Goal: Task Accomplishment & Management: Manage account settings

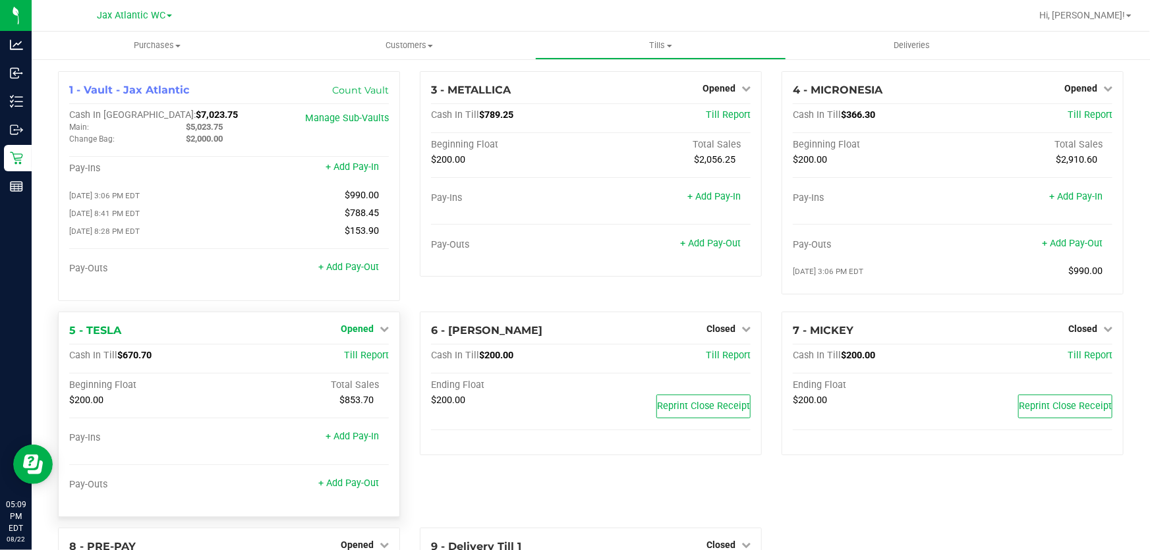
click at [363, 327] on span "Opened" at bounding box center [357, 329] width 33 height 11
click at [367, 353] on link "Close Till" at bounding box center [359, 356] width 36 height 11
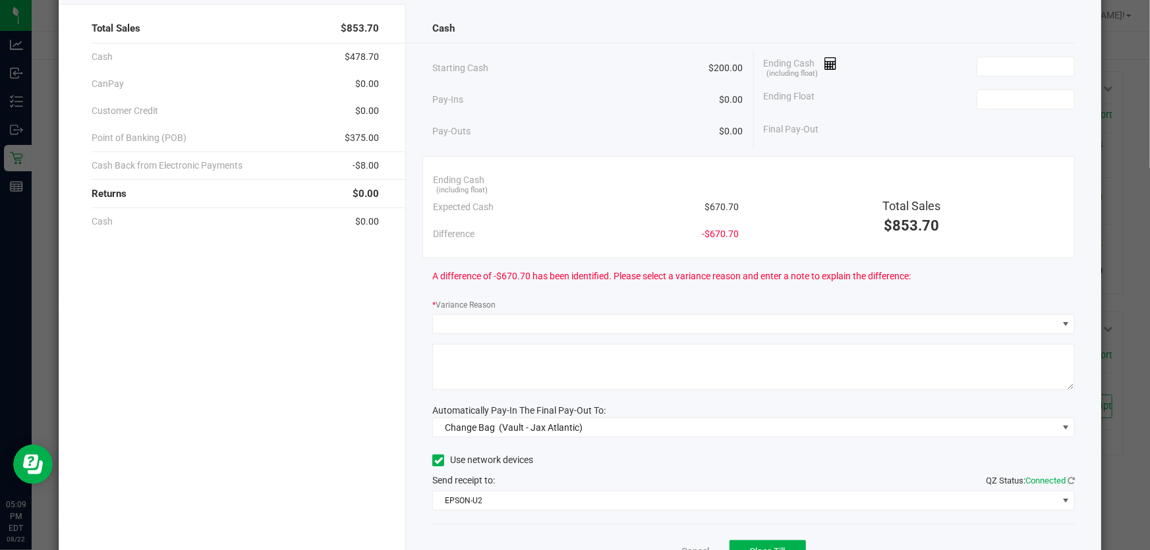
scroll to position [131, 0]
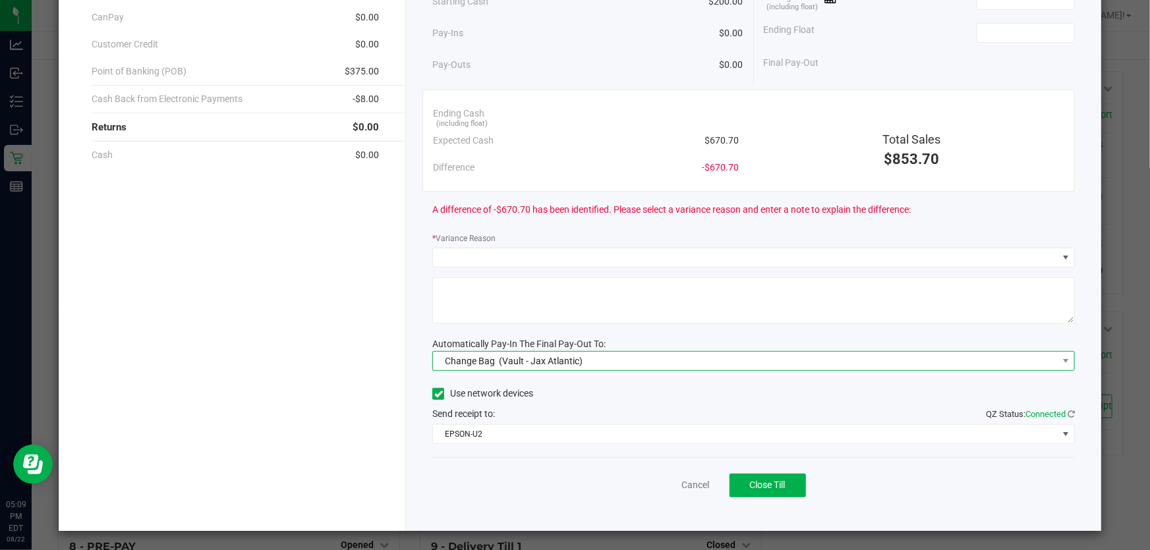
click at [586, 357] on span "Change Bag (Vault - Jax Atlantic)" at bounding box center [745, 361] width 625 height 18
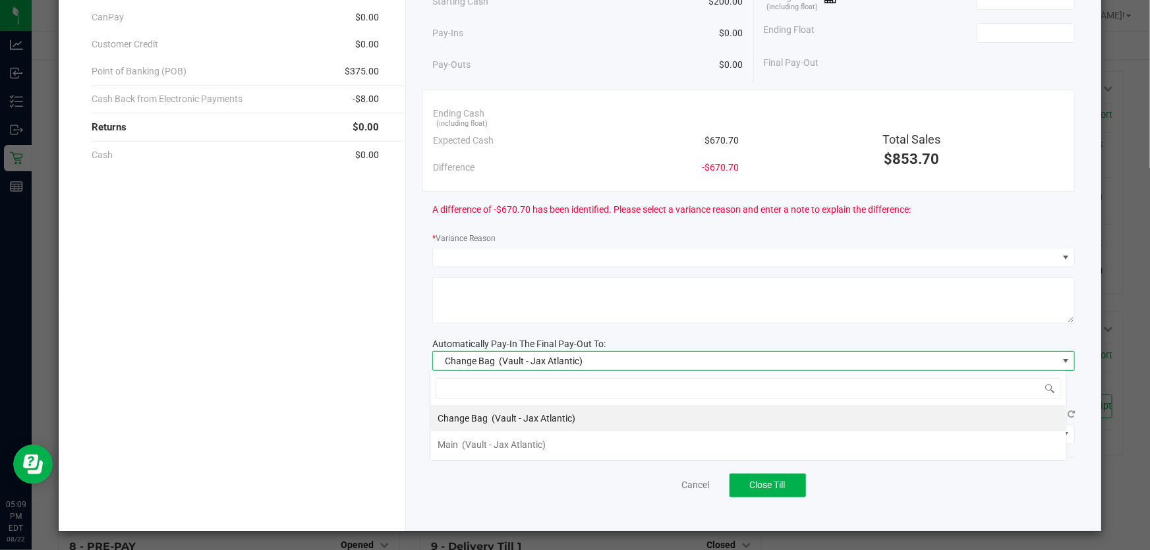
scroll to position [20, 637]
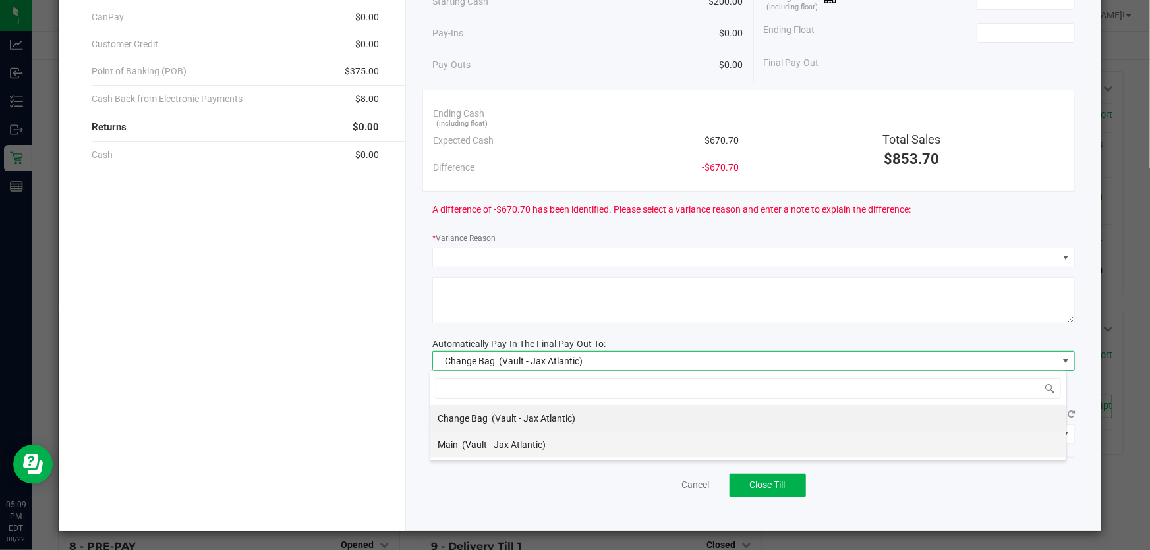
click at [529, 441] on span "(Vault - Jax Atlantic)" at bounding box center [505, 445] width 84 height 11
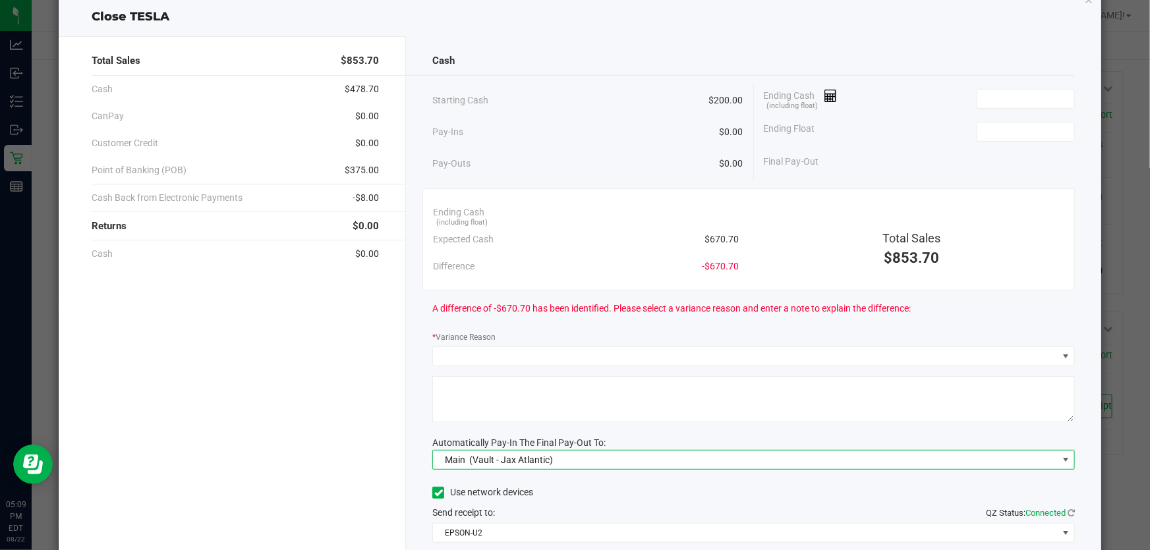
scroll to position [59, 0]
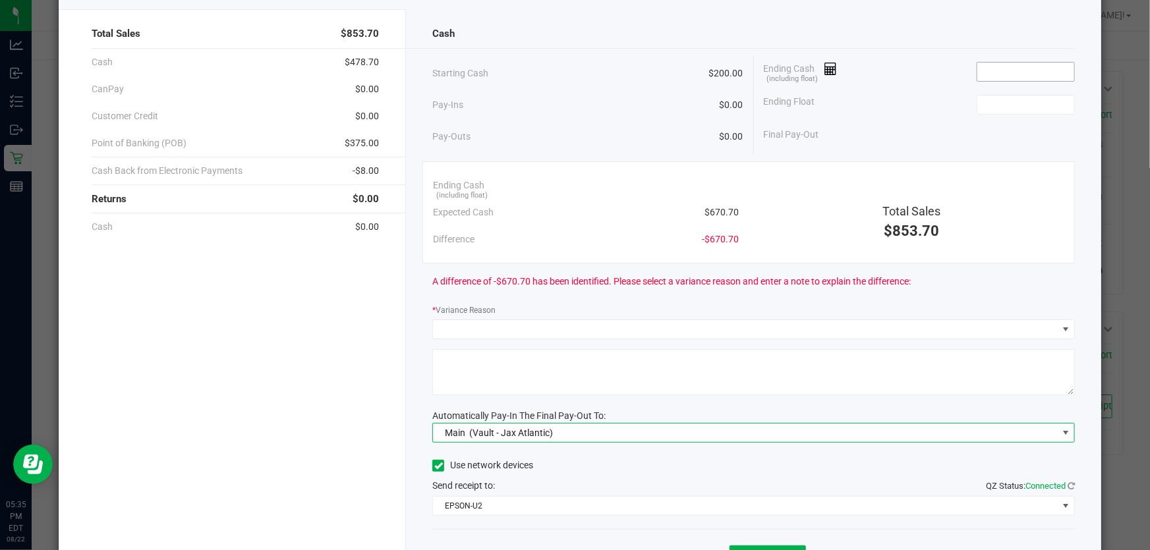
click at [981, 67] on input at bounding box center [1026, 72] width 97 height 18
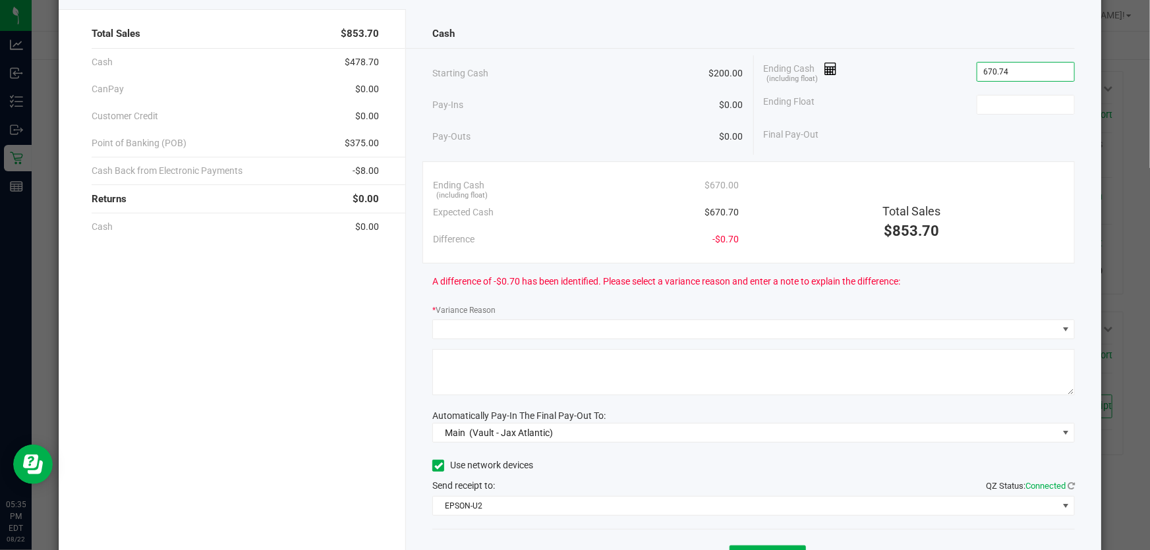
scroll to position [0, 0]
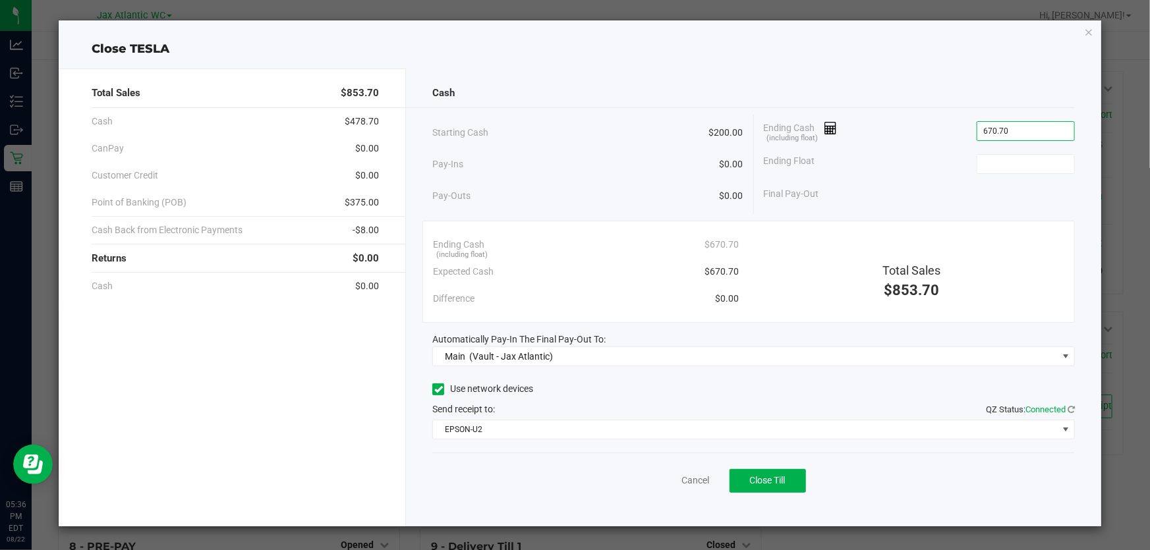
type input "$670.70"
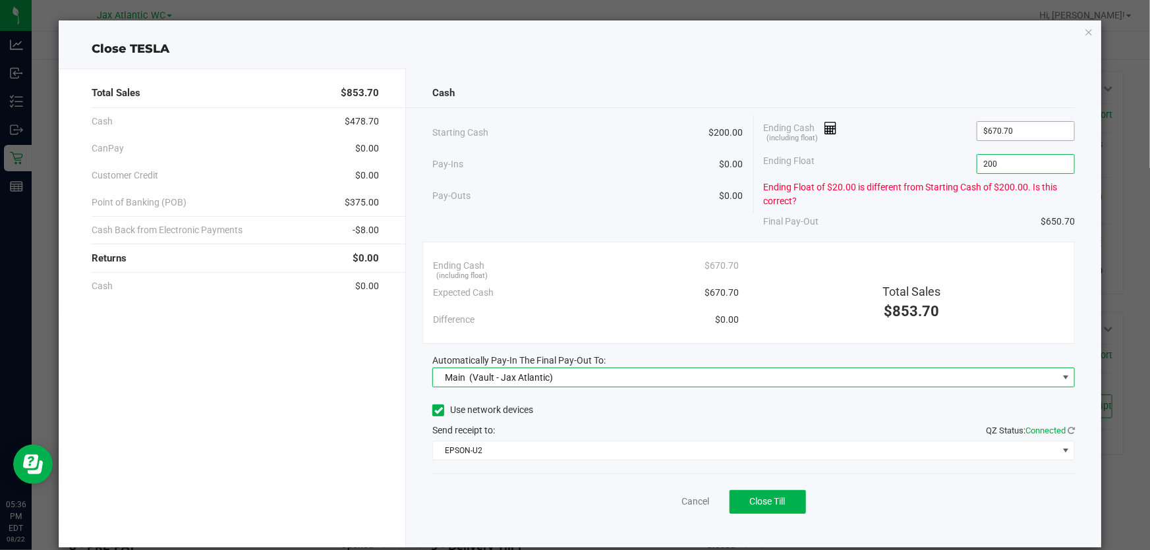
type input "$200.00"
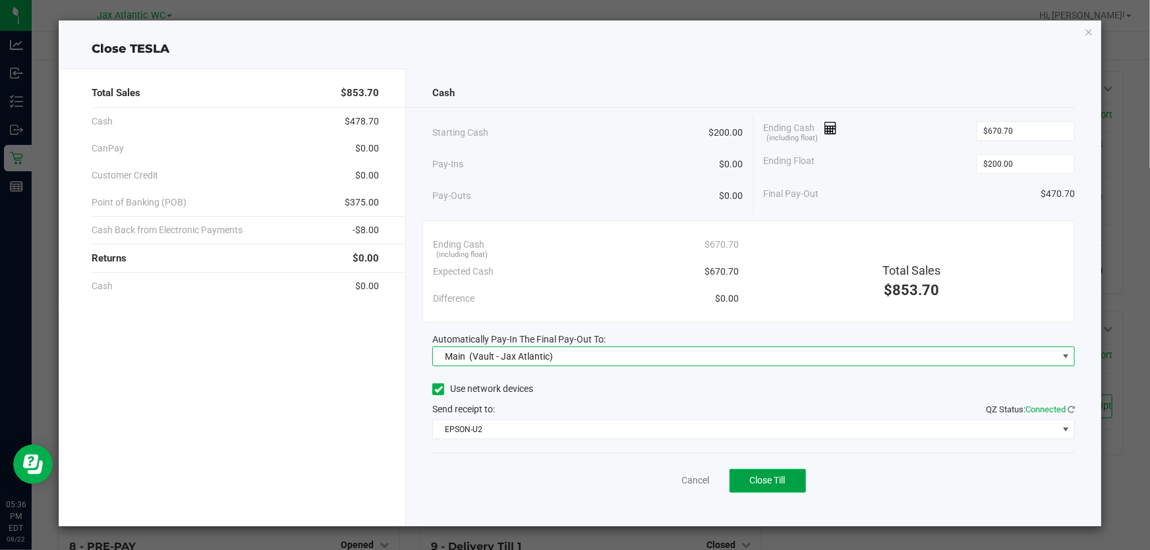
click at [769, 479] on span "Close Till" at bounding box center [768, 480] width 36 height 11
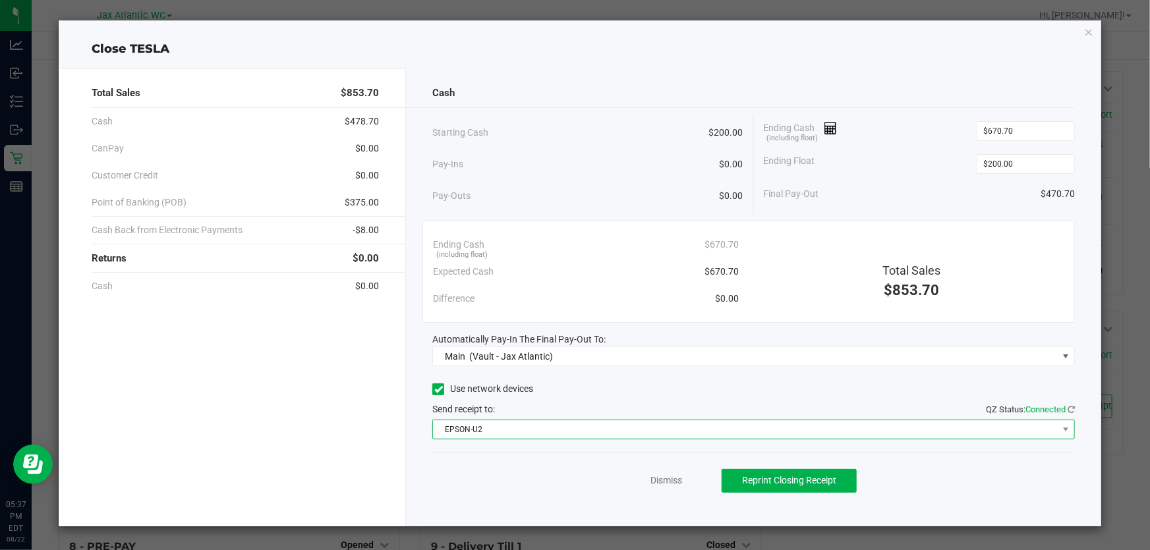
click at [519, 430] on span "EPSON-U2" at bounding box center [745, 430] width 625 height 18
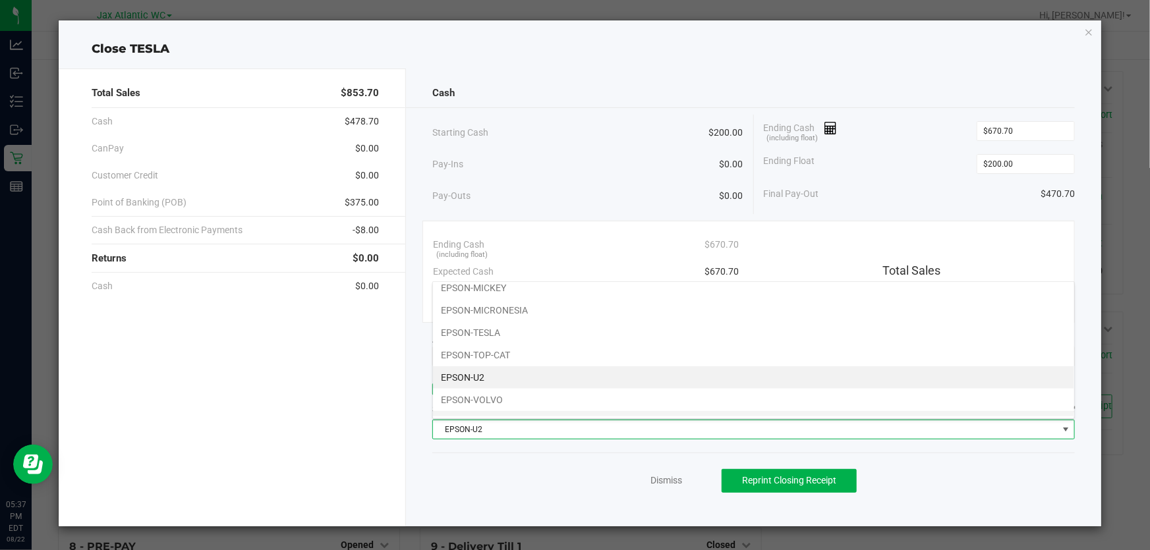
scroll to position [68, 0]
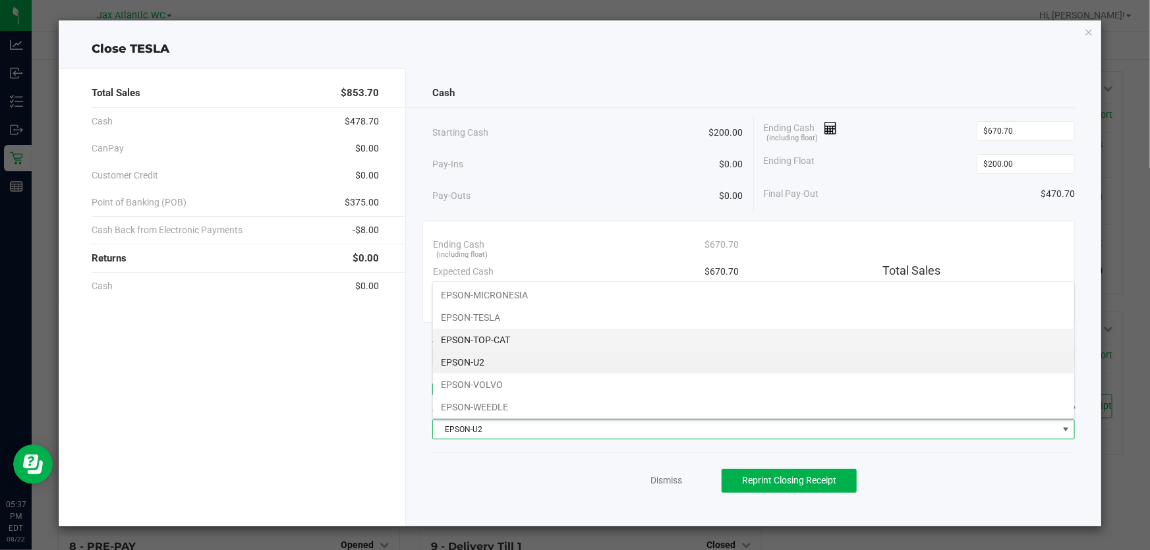
click at [524, 335] on li "EPSON-TOP-CAT" at bounding box center [753, 340] width 641 height 22
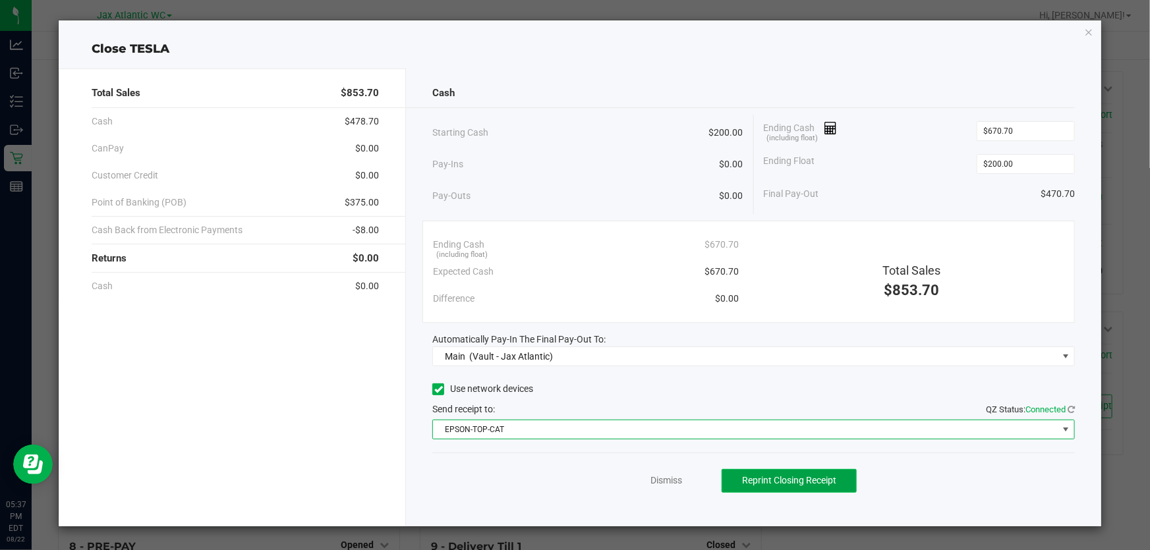
click at [792, 479] on span "Reprint Closing Receipt" at bounding box center [789, 480] width 94 height 11
click at [659, 478] on link "Dismiss" at bounding box center [667, 481] width 32 height 14
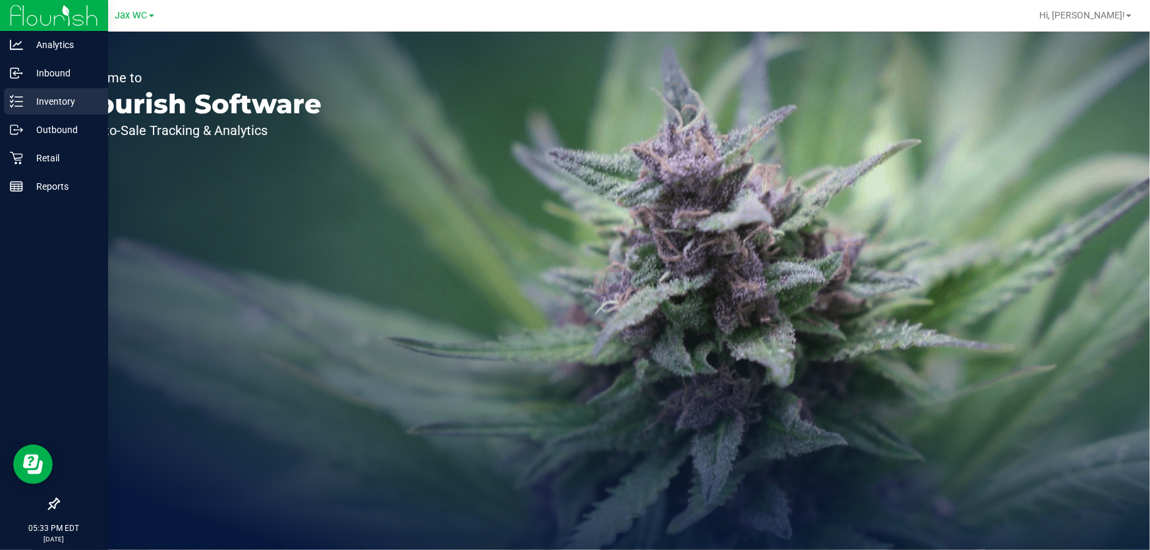
click at [49, 95] on p "Inventory" at bounding box center [62, 102] width 79 height 16
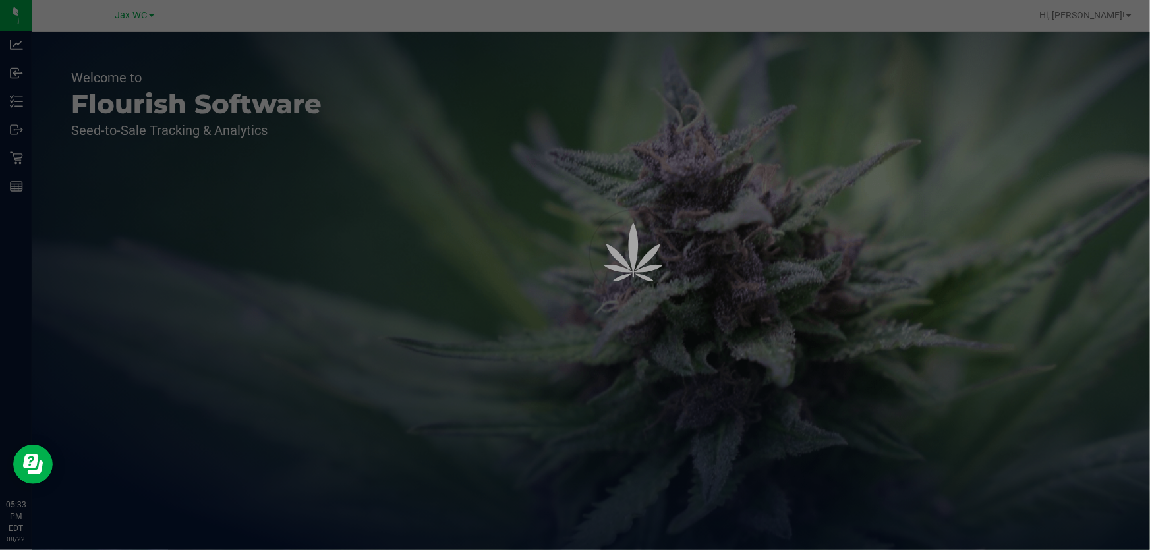
click at [122, 15] on div at bounding box center [575, 275] width 1150 height 550
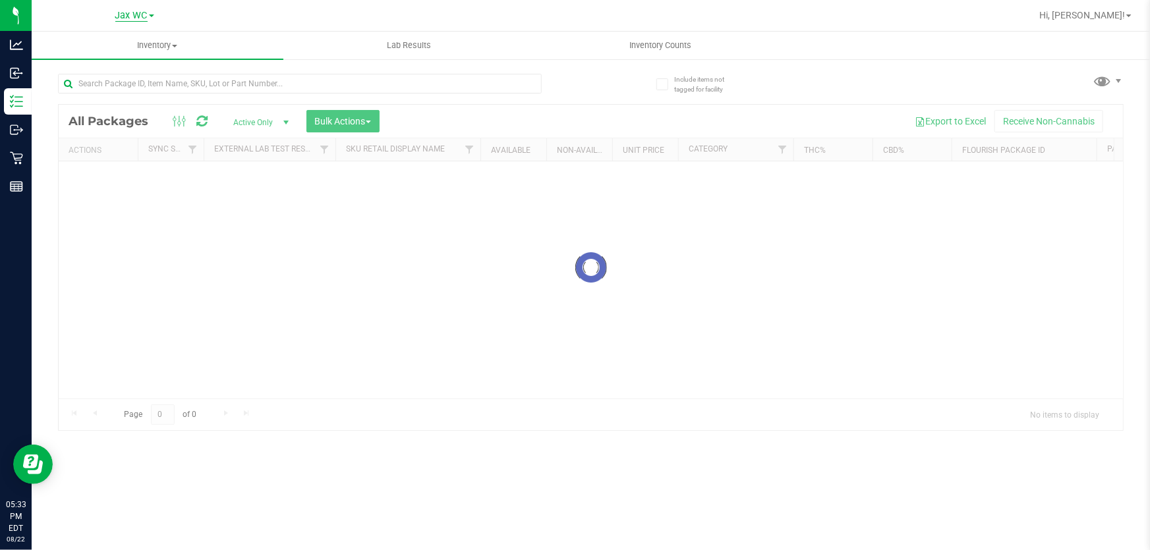
click at [123, 16] on span "Jax WC" at bounding box center [131, 16] width 32 height 12
click at [127, 40] on link "Jax Atlantic WC" at bounding box center [134, 47] width 192 height 18
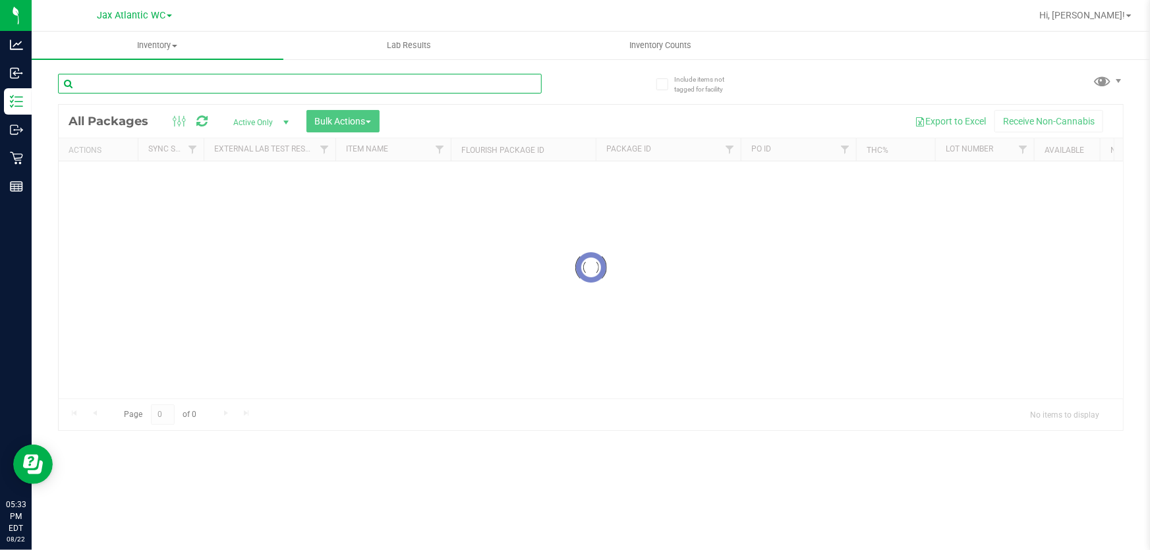
click at [143, 85] on input "text" at bounding box center [300, 84] width 484 height 20
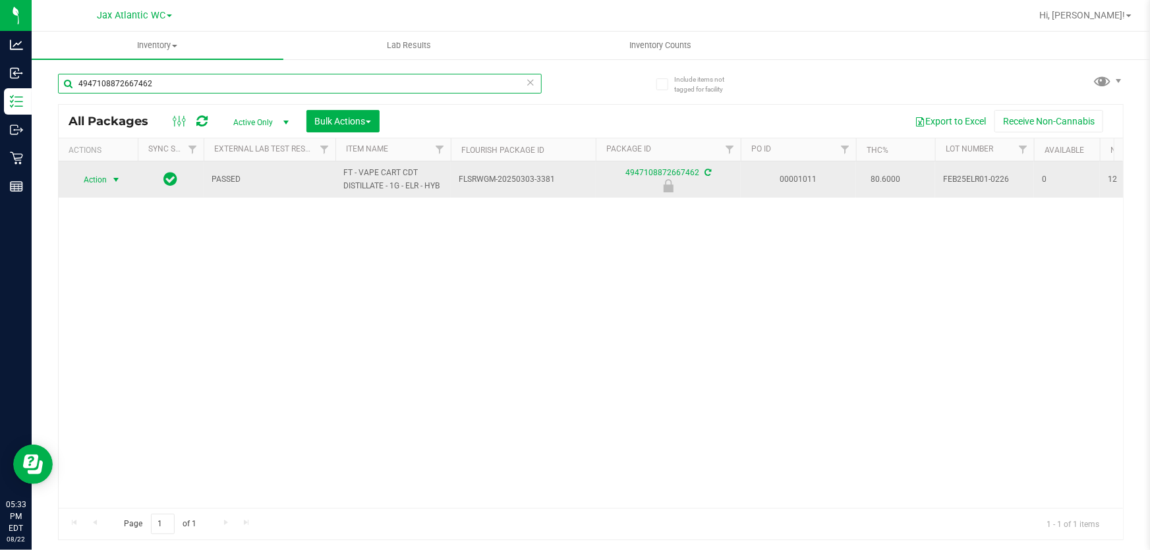
type input "4947108872667462"
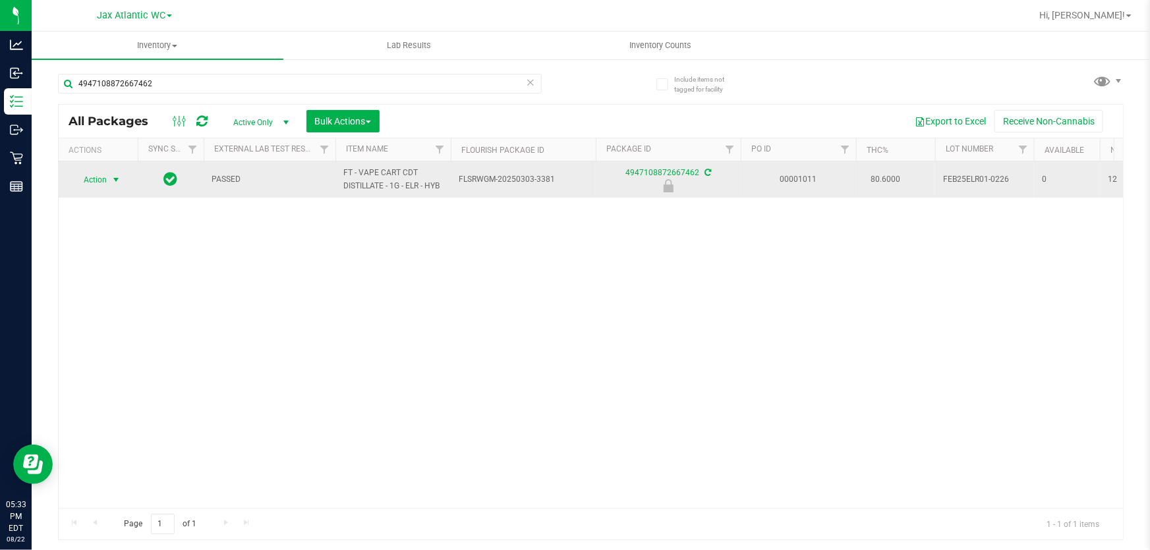
click at [104, 183] on span "Action" at bounding box center [90, 180] width 36 height 18
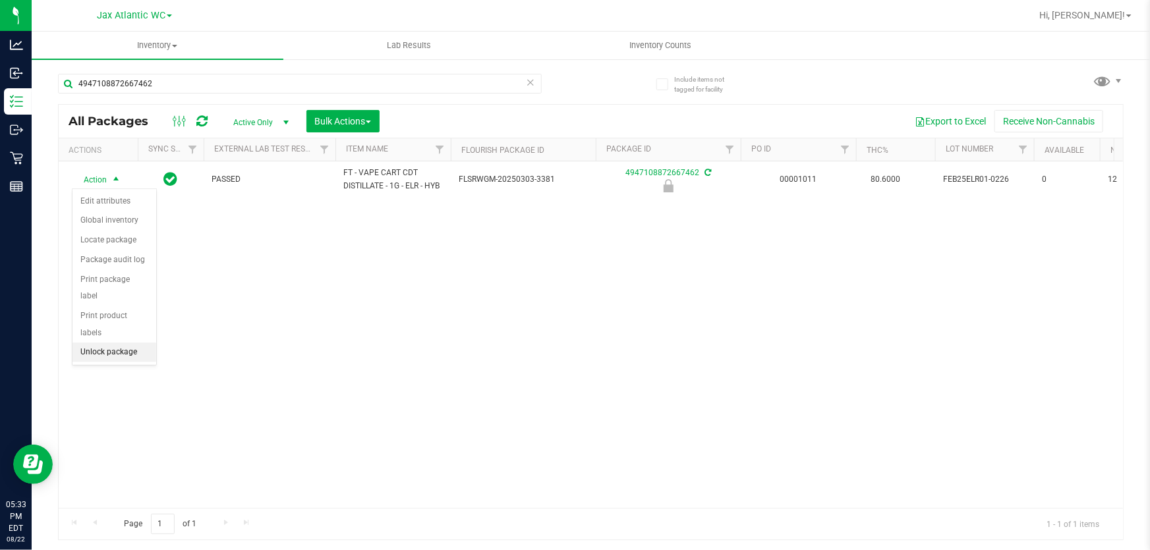
click at [99, 343] on li "Unlock package" at bounding box center [115, 353] width 84 height 20
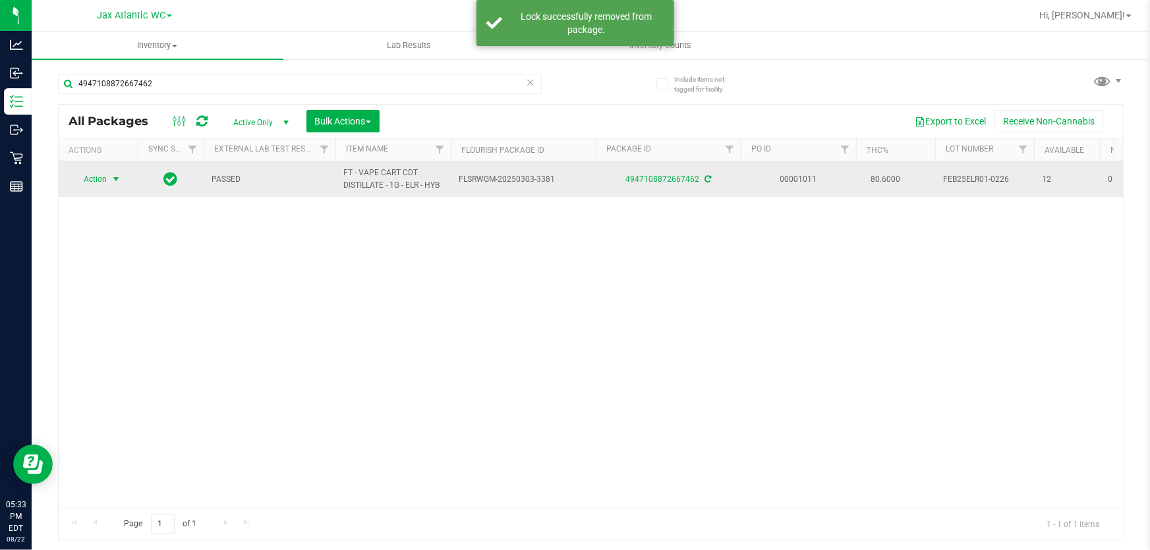
click at [98, 179] on span "Action" at bounding box center [90, 179] width 36 height 18
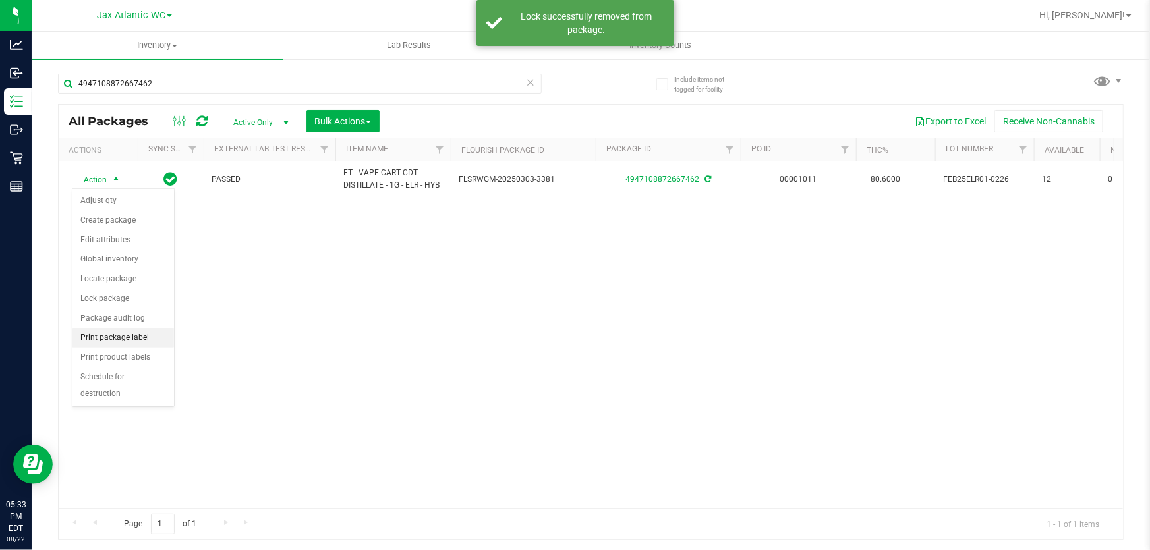
click at [134, 338] on li "Print package label" at bounding box center [124, 338] width 102 height 20
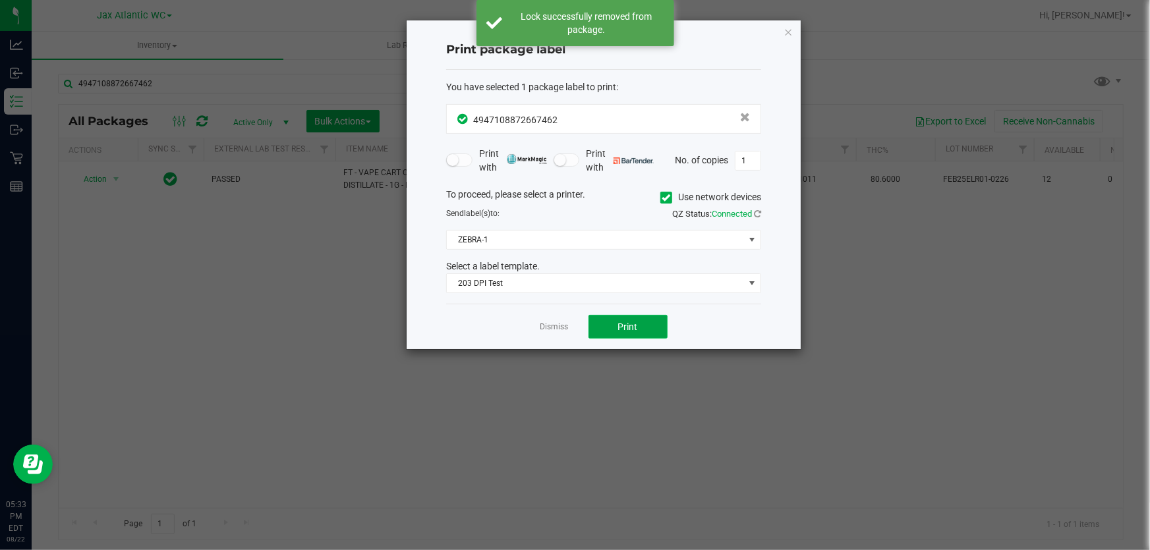
click at [624, 323] on span "Print" at bounding box center [628, 327] width 20 height 11
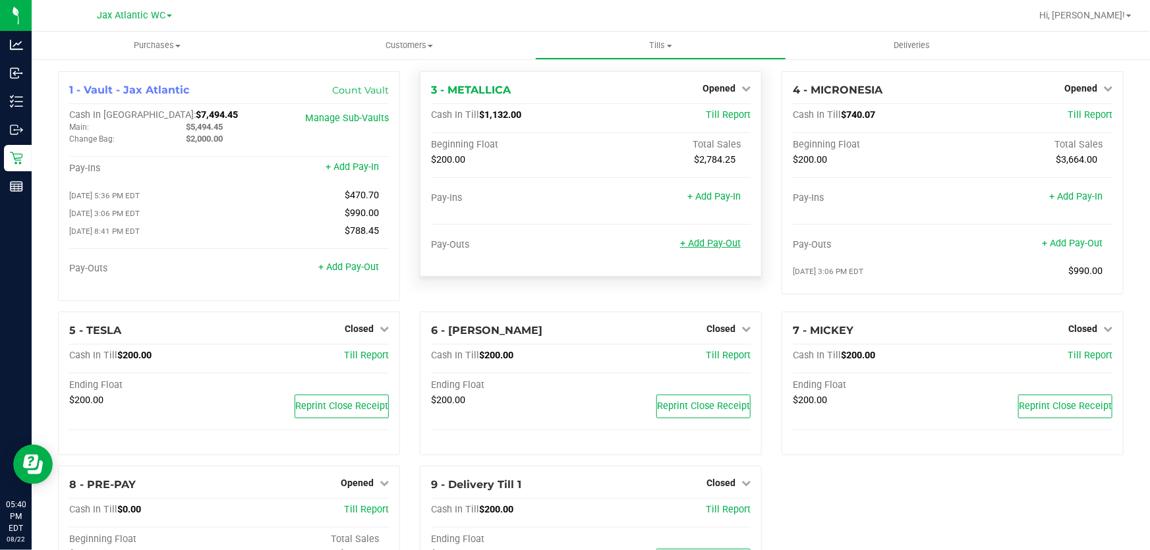
click at [723, 244] on link "+ Add Pay-Out" at bounding box center [710, 243] width 61 height 11
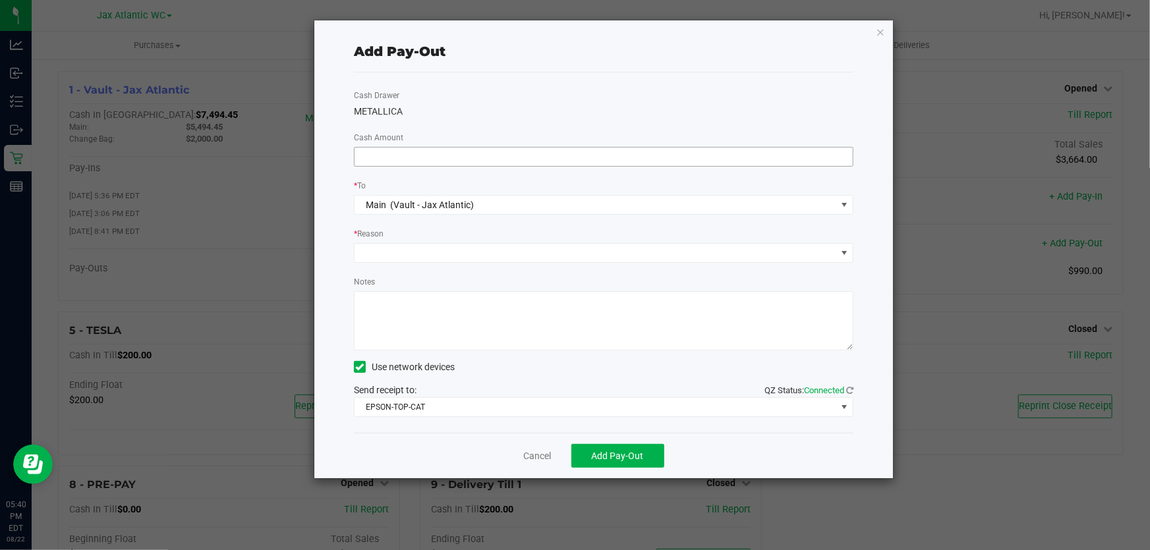
click at [404, 154] on input at bounding box center [604, 157] width 498 height 18
type input "$780.00"
click at [423, 252] on span at bounding box center [596, 253] width 482 height 18
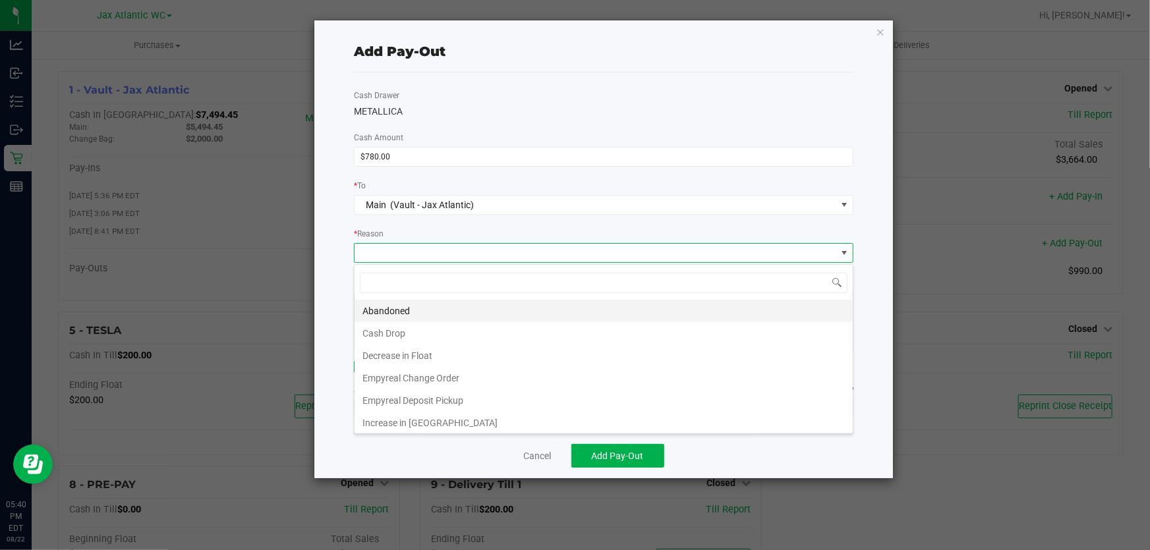
scroll to position [20, 500]
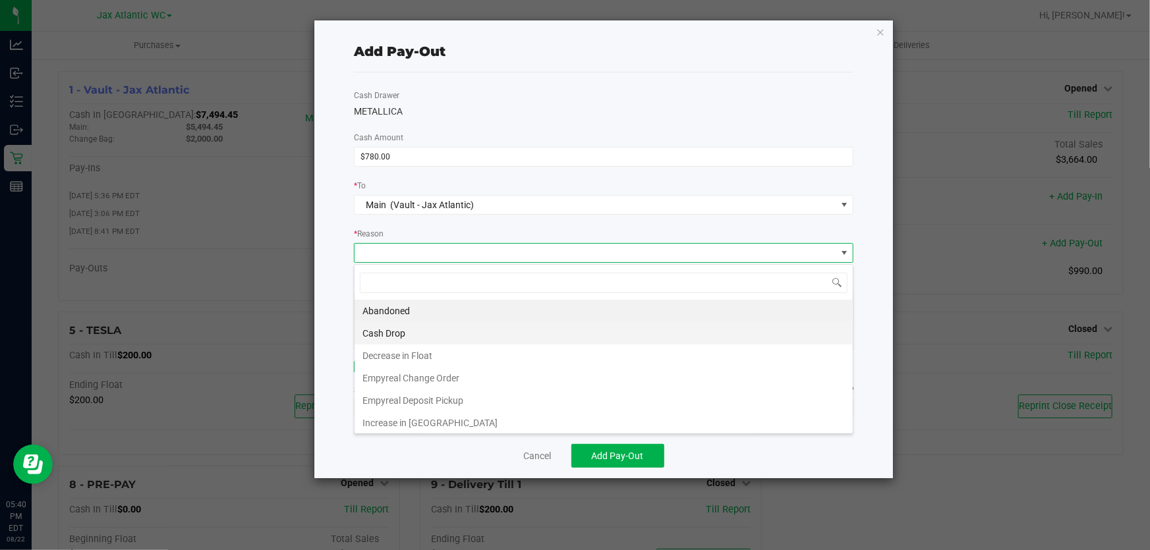
click at [396, 332] on li "Cash Drop" at bounding box center [604, 333] width 498 height 22
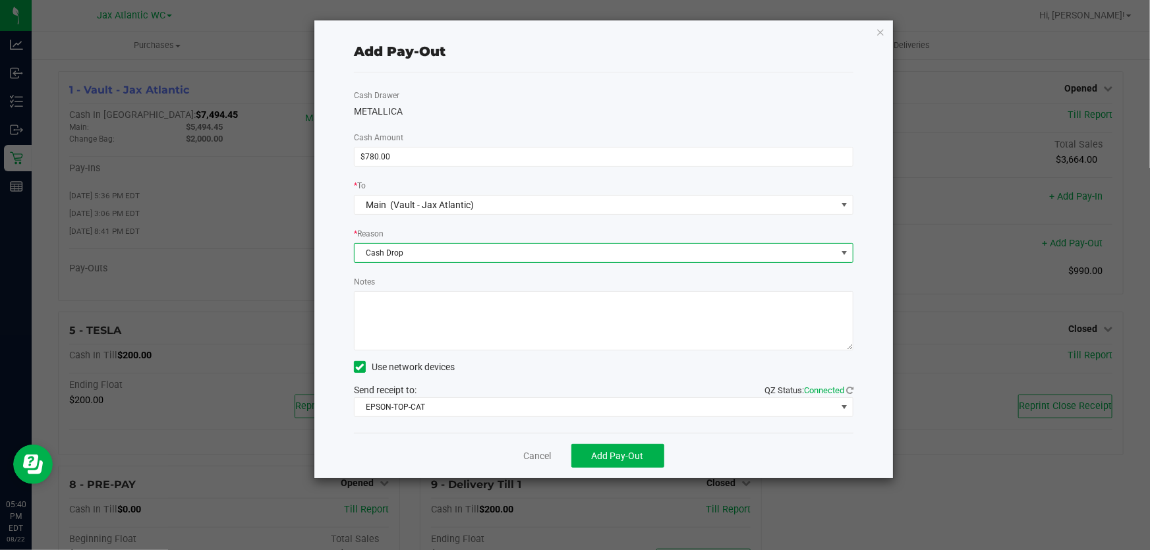
click at [415, 314] on textarea "Notes" at bounding box center [604, 320] width 500 height 59
type textarea "cash drop 780-ec"
click at [607, 452] on span "Add Pay-Out" at bounding box center [618, 456] width 52 height 11
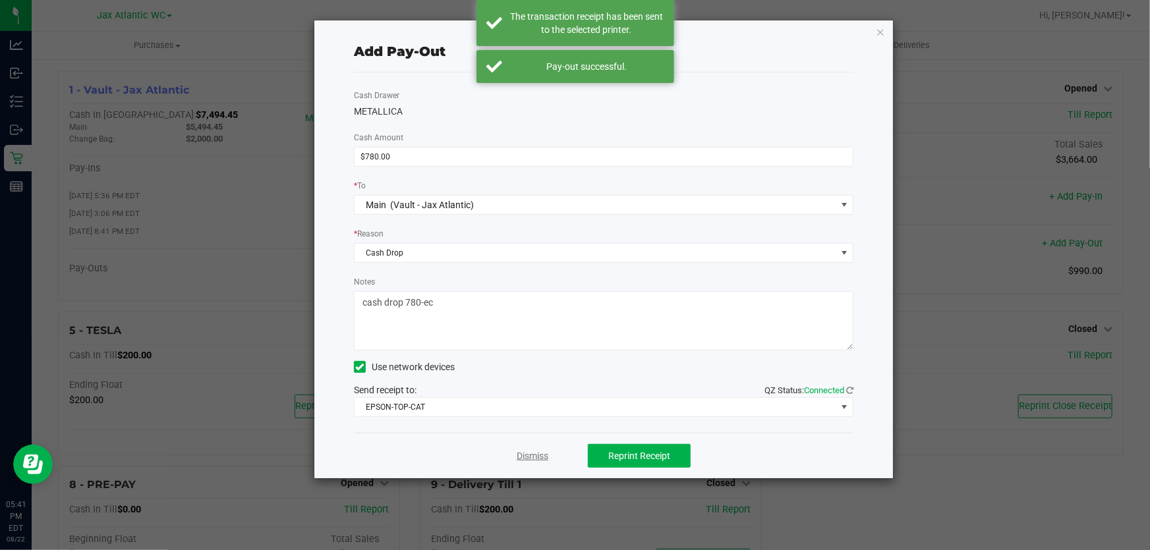
click at [536, 463] on link "Dismiss" at bounding box center [533, 457] width 32 height 14
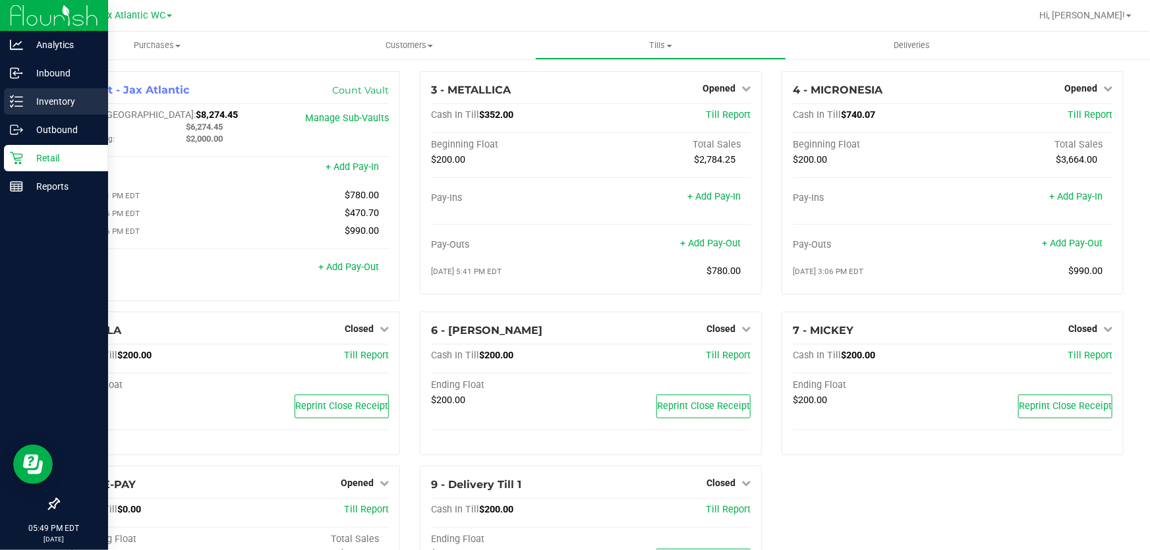
click at [65, 107] on p "Inventory" at bounding box center [62, 102] width 79 height 16
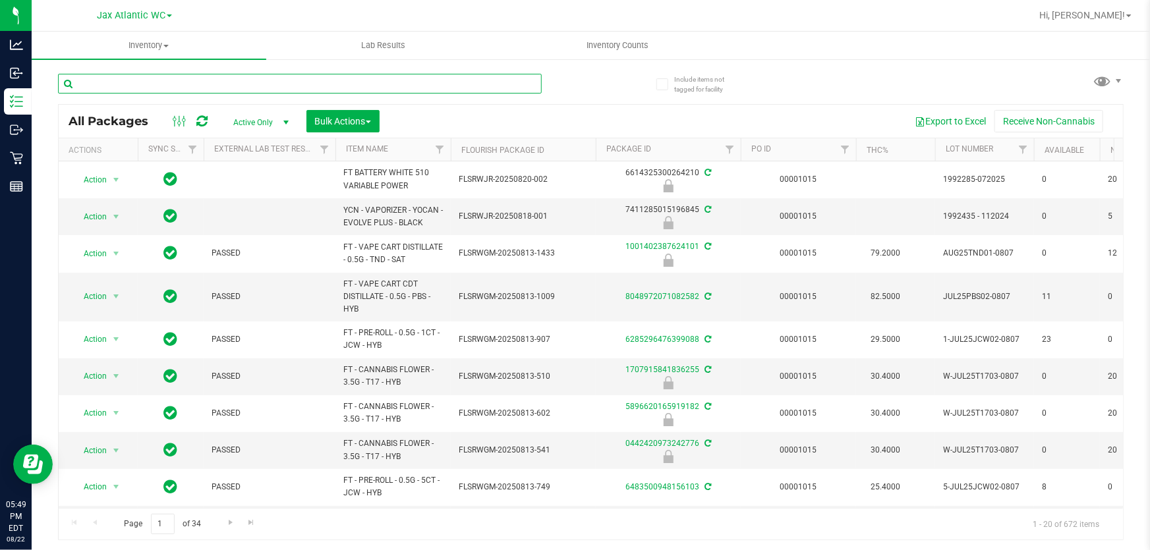
click at [134, 84] on input "text" at bounding box center [300, 84] width 484 height 20
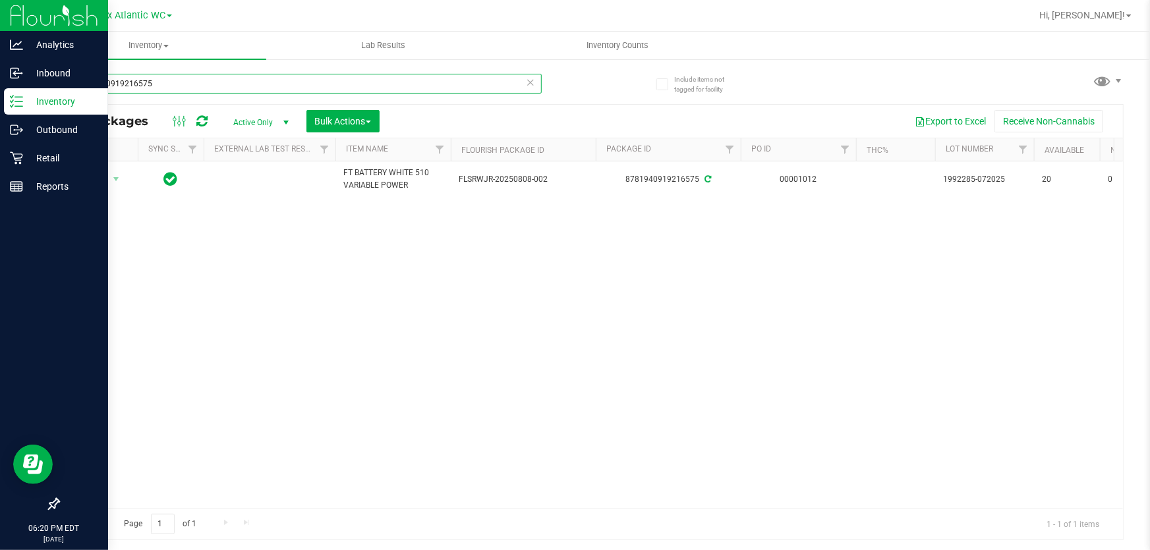
type input "8781940919216575"
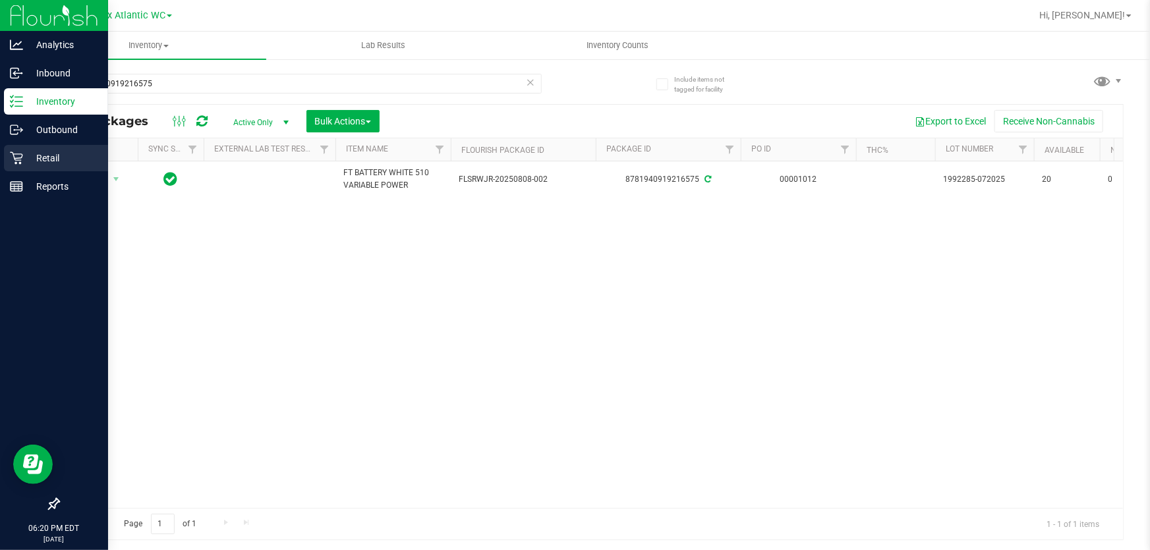
click at [16, 154] on icon at bounding box center [16, 158] width 13 height 13
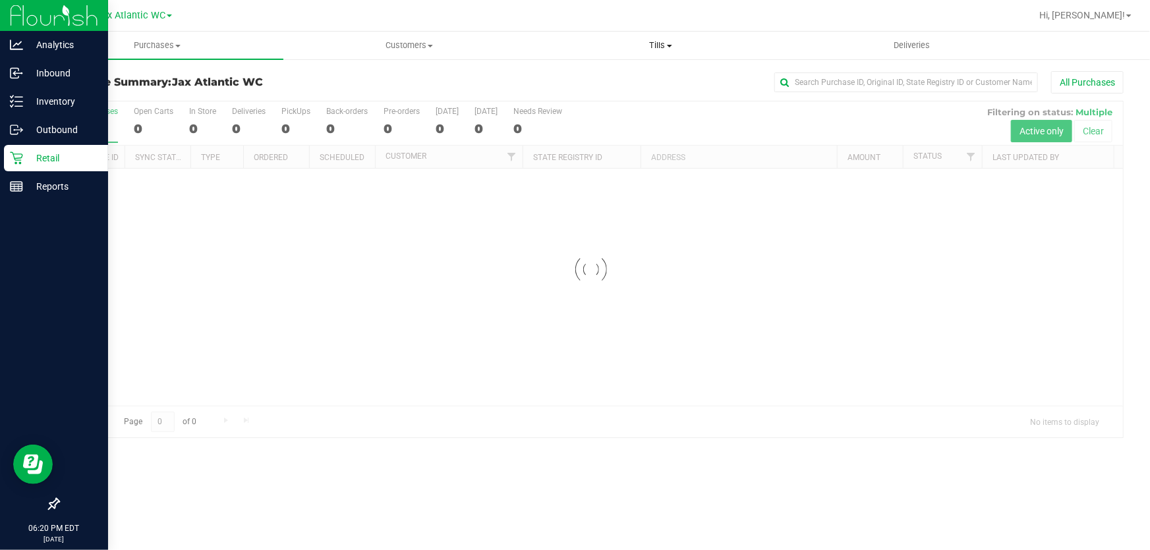
click at [661, 46] on span "Tills" at bounding box center [661, 46] width 251 height 12
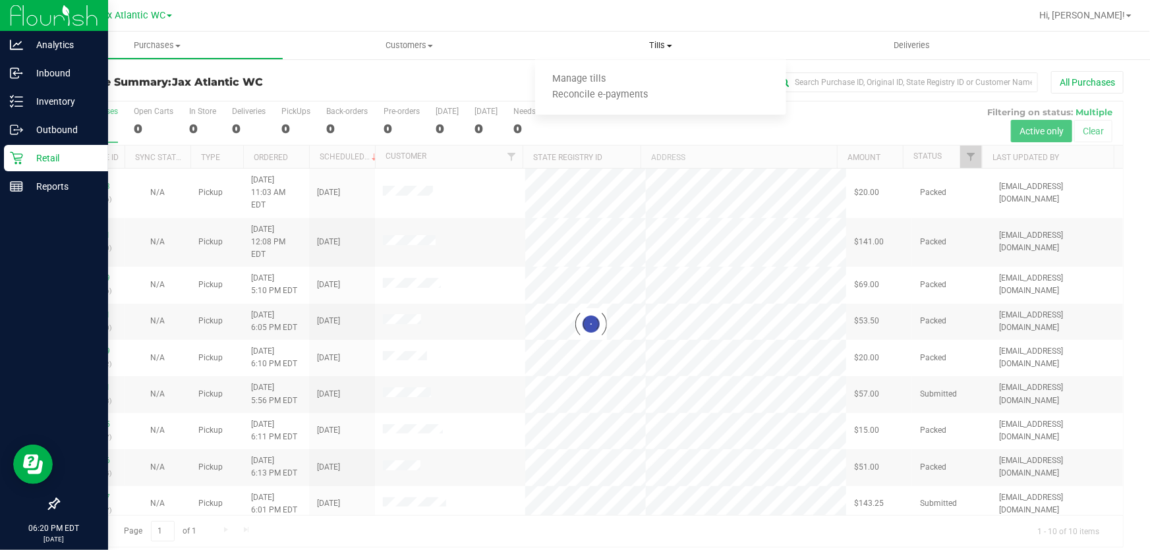
click at [626, 70] on ul "Manage tills Reconcile e-payments" at bounding box center [661, 87] width 252 height 55
click at [615, 74] on span "Manage tills" at bounding box center [579, 79] width 89 height 11
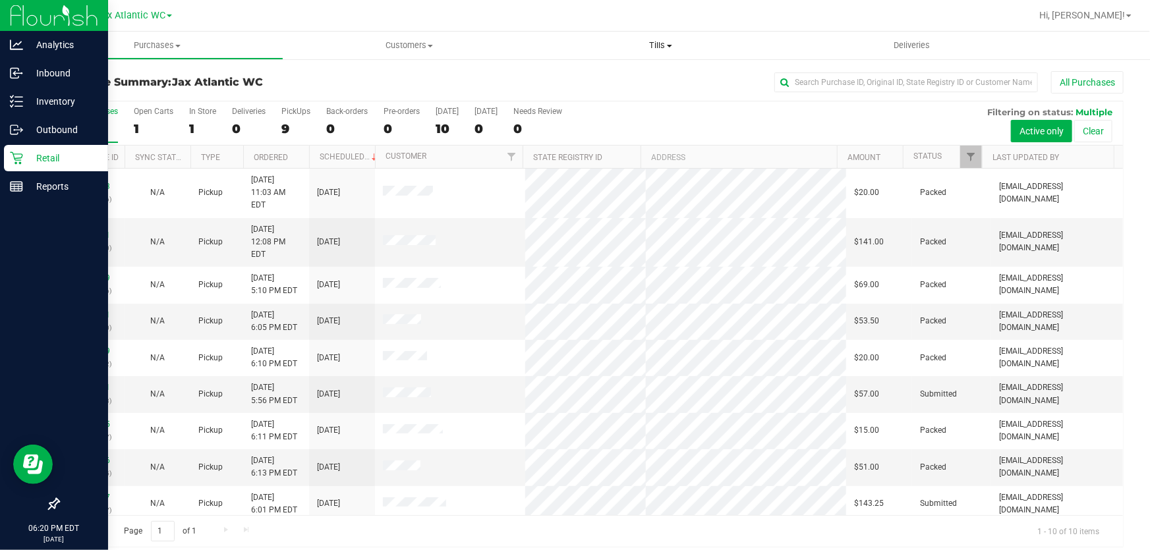
click at [662, 44] on span "Tills" at bounding box center [661, 46] width 252 height 12
click at [608, 74] on span "Manage tills" at bounding box center [579, 79] width 89 height 11
